Goal: Task Accomplishment & Management: Use online tool/utility

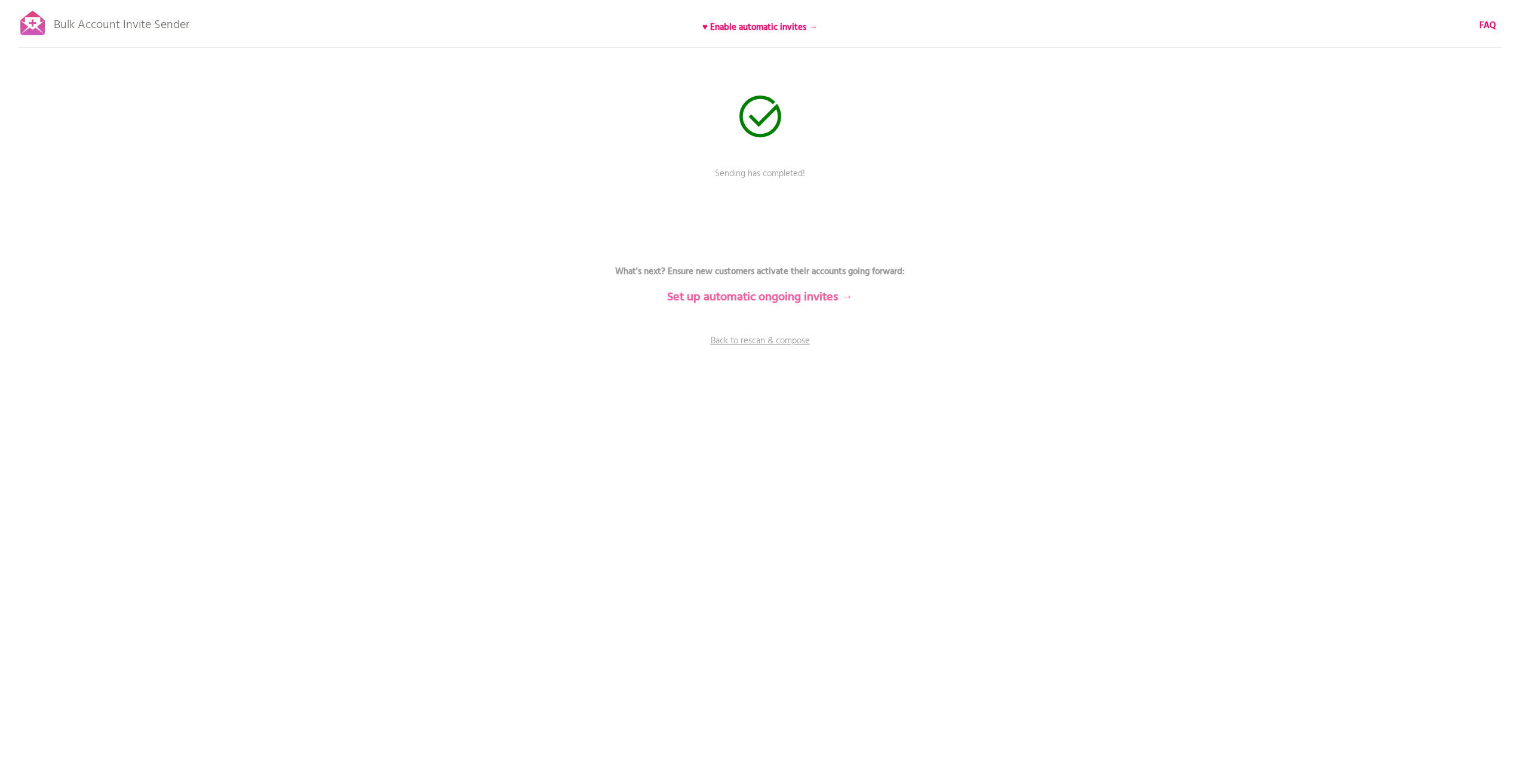
click at [756, 302] on b "Set up automatic ongoing invites →" at bounding box center [760, 297] width 185 height 19
click at [0, 0] on div at bounding box center [0, 0] width 0 height 0
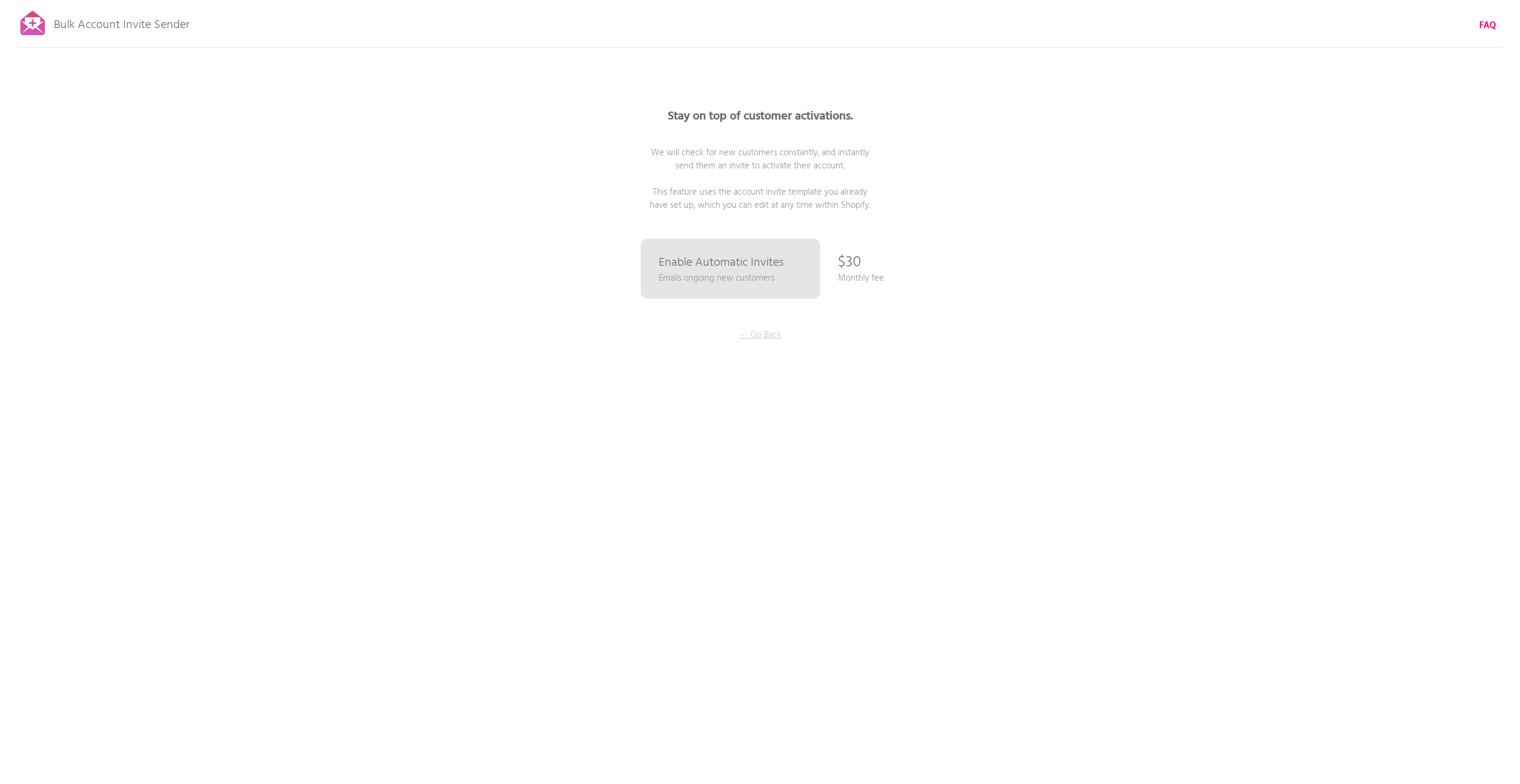
click at [764, 332] on p "← Go Back" at bounding box center [760, 335] width 89 height 13
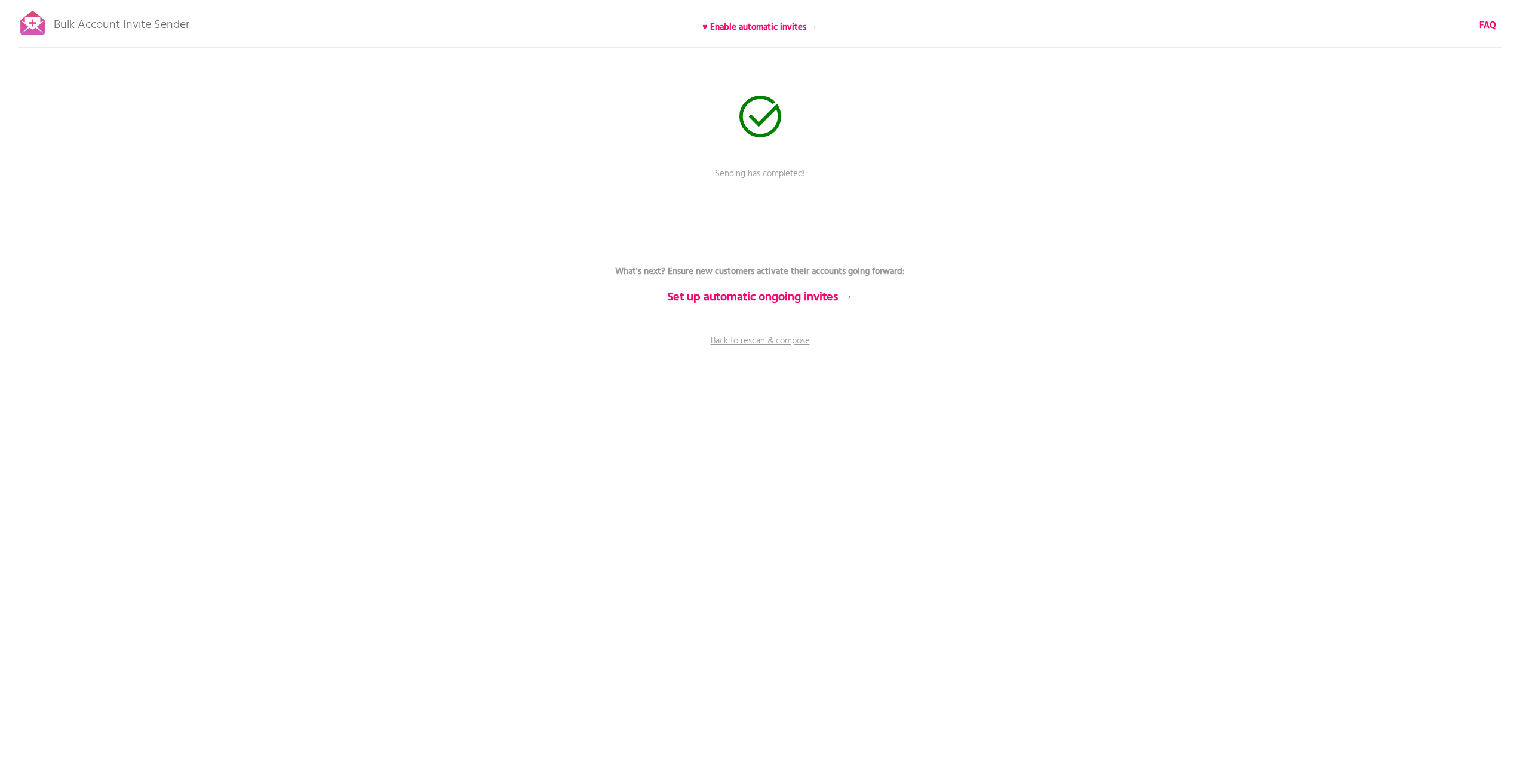
click at [39, 24] on div at bounding box center [33, 23] width 30 height 30
click at [788, 28] on b "♥ Enable automatic invites →" at bounding box center [760, 28] width 115 height 15
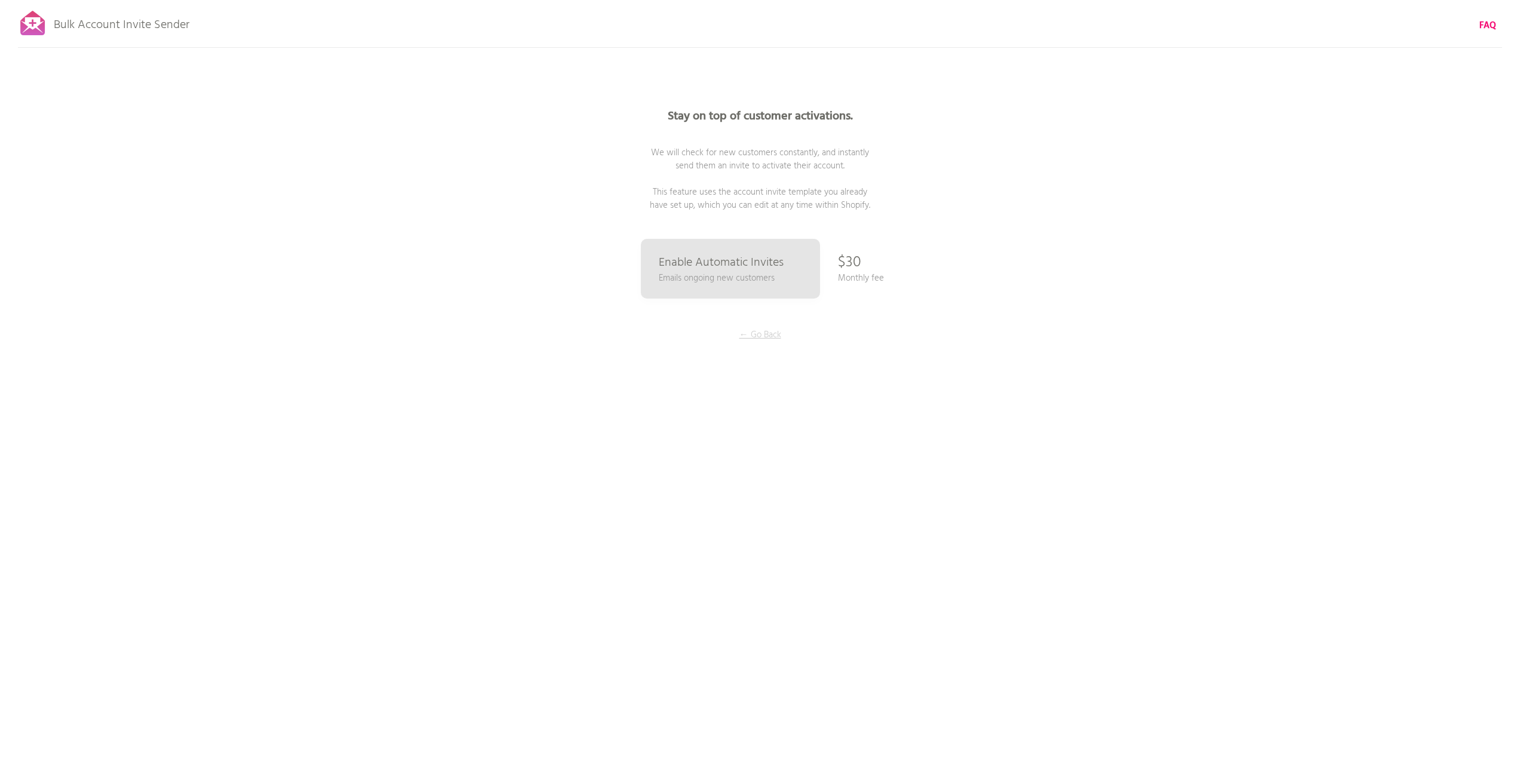
click at [754, 331] on p "← Go Back" at bounding box center [760, 335] width 89 height 13
